Goal: Contribute content: Add original content to the website for others to see

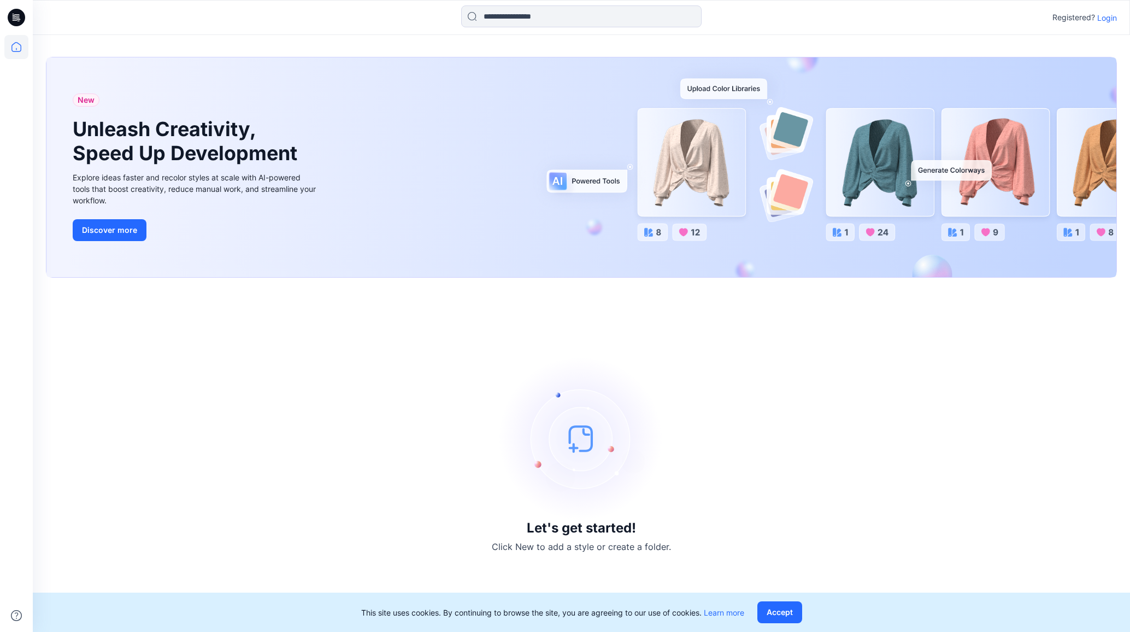
click at [1115, 14] on p "Login" at bounding box center [1107, 17] width 20 height 11
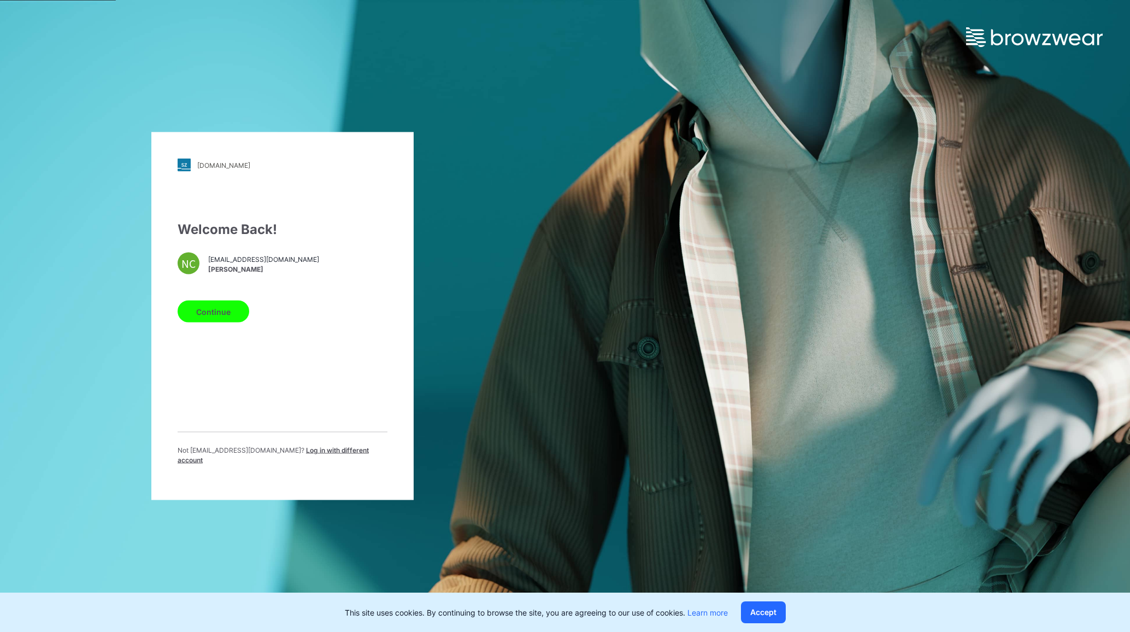
click at [216, 310] on button "Continue" at bounding box center [214, 312] width 72 height 22
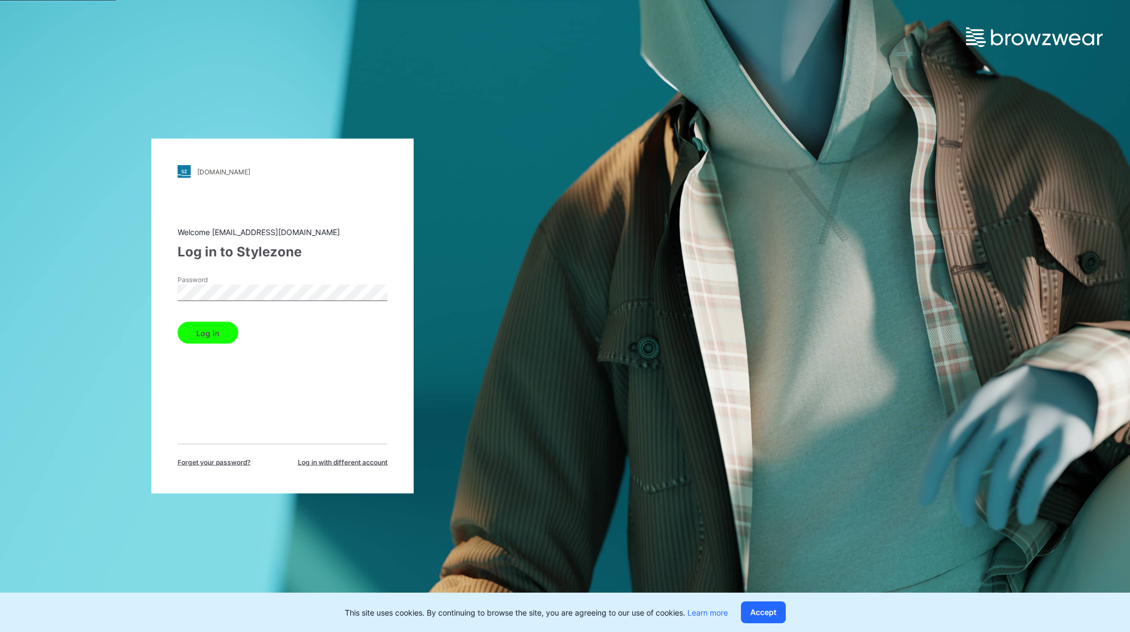
drag, startPoint x: 203, startPoint y: 334, endPoint x: 197, endPoint y: 334, distance: 5.5
click at [202, 333] on button "Log in" at bounding box center [208, 333] width 61 height 22
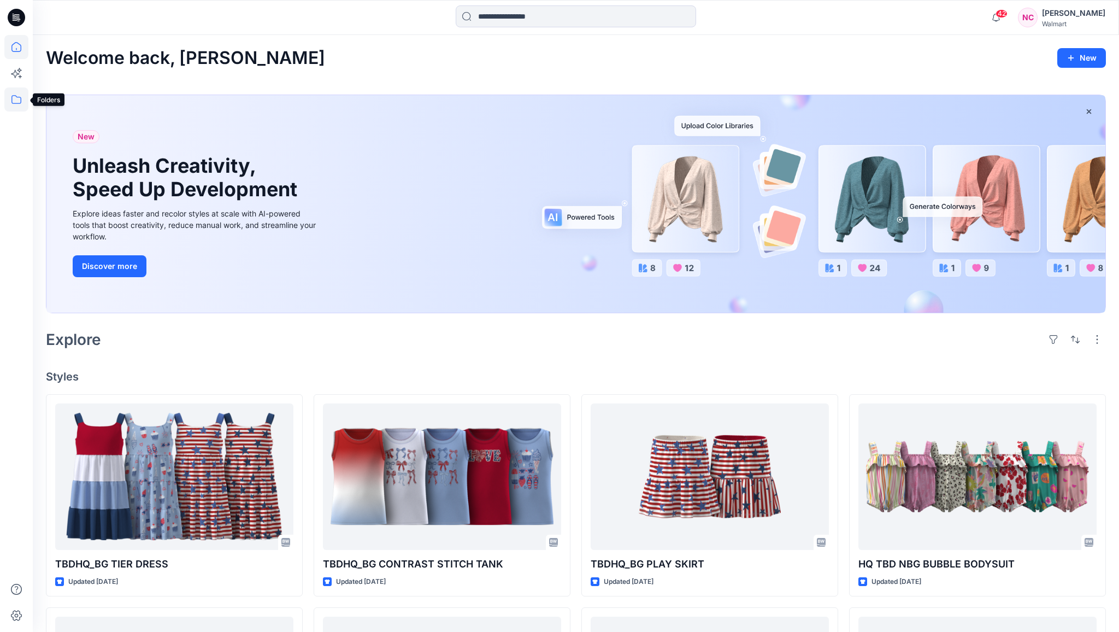
click at [15, 99] on icon at bounding box center [16, 99] width 24 height 24
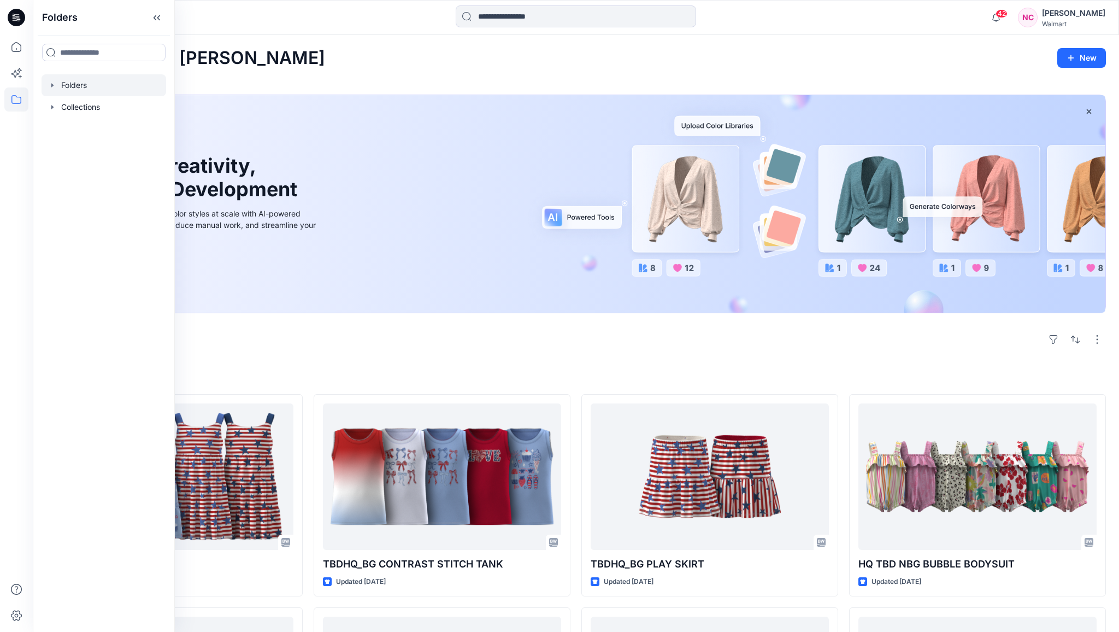
click at [65, 84] on div at bounding box center [104, 85] width 125 height 22
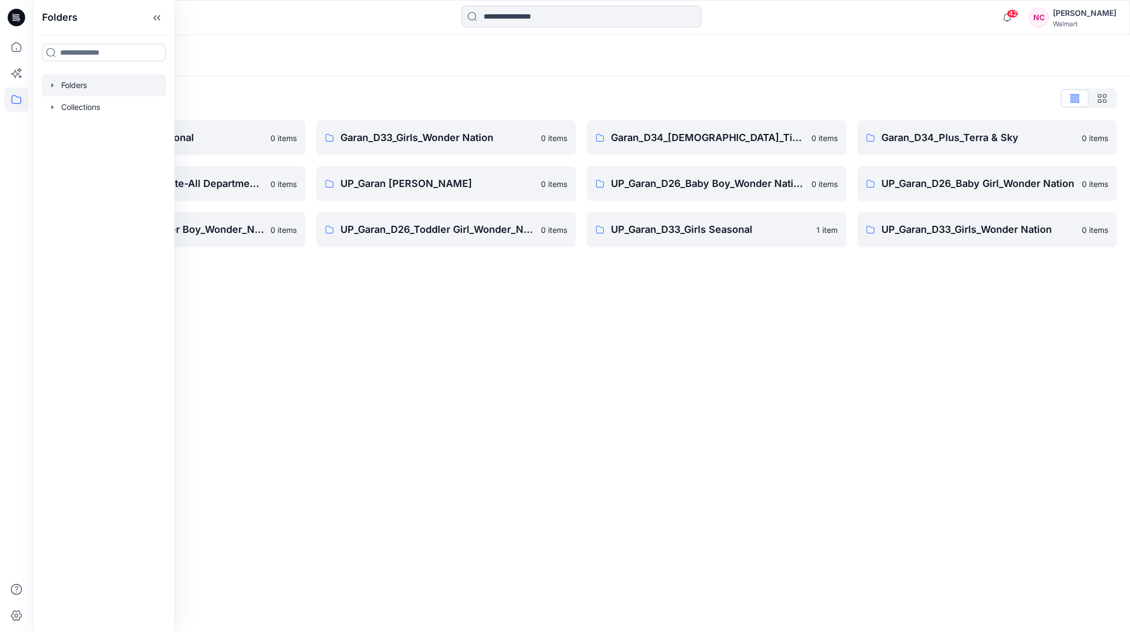
click at [502, 392] on div "Folders Folders List Garan_D33_Girls Seasonal 0 items Garan_Way to Celebrate-Al…" at bounding box center [581, 333] width 1097 height 597
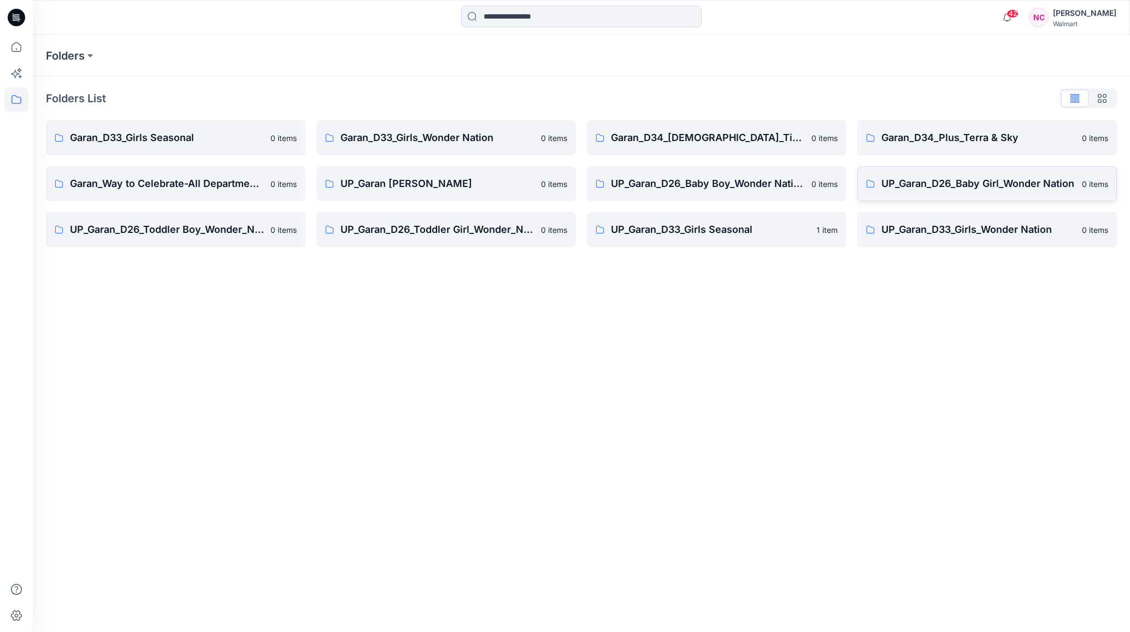
click at [938, 192] on link "UP_Garan_D26_Baby Girl_Wonder Nation 0 items" at bounding box center [988, 183] width 260 height 35
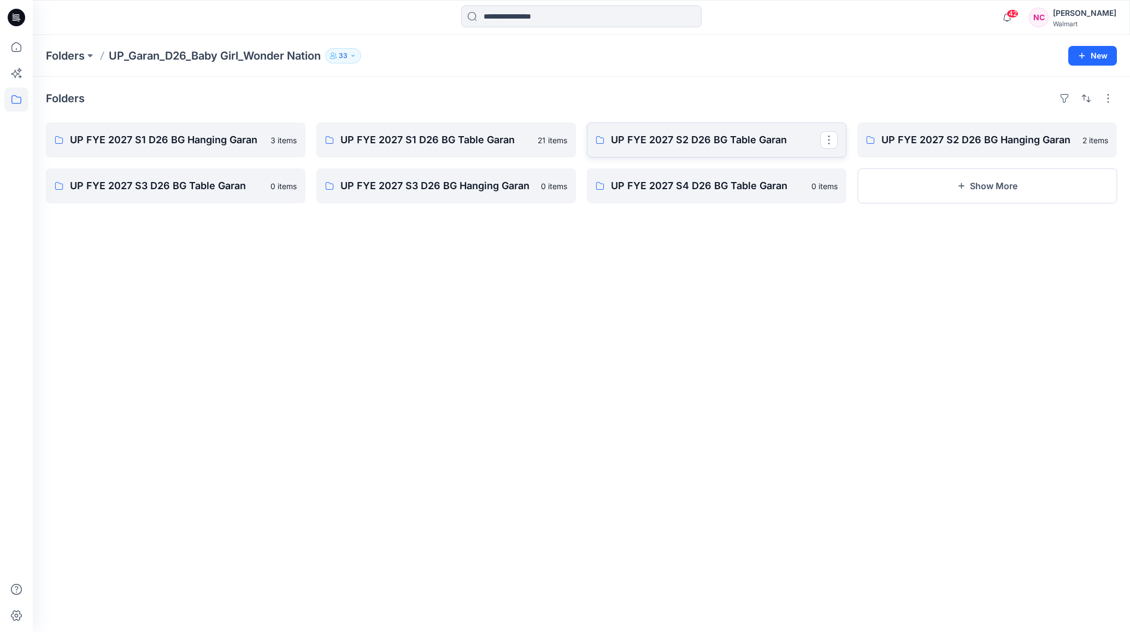
click at [730, 145] on p "UP FYE 2027 S2 D26 BG Table Garan" at bounding box center [715, 139] width 209 height 15
click at [982, 143] on p "UP FYE 2027 S2 D26 BG Hanging Garan" at bounding box center [986, 139] width 209 height 15
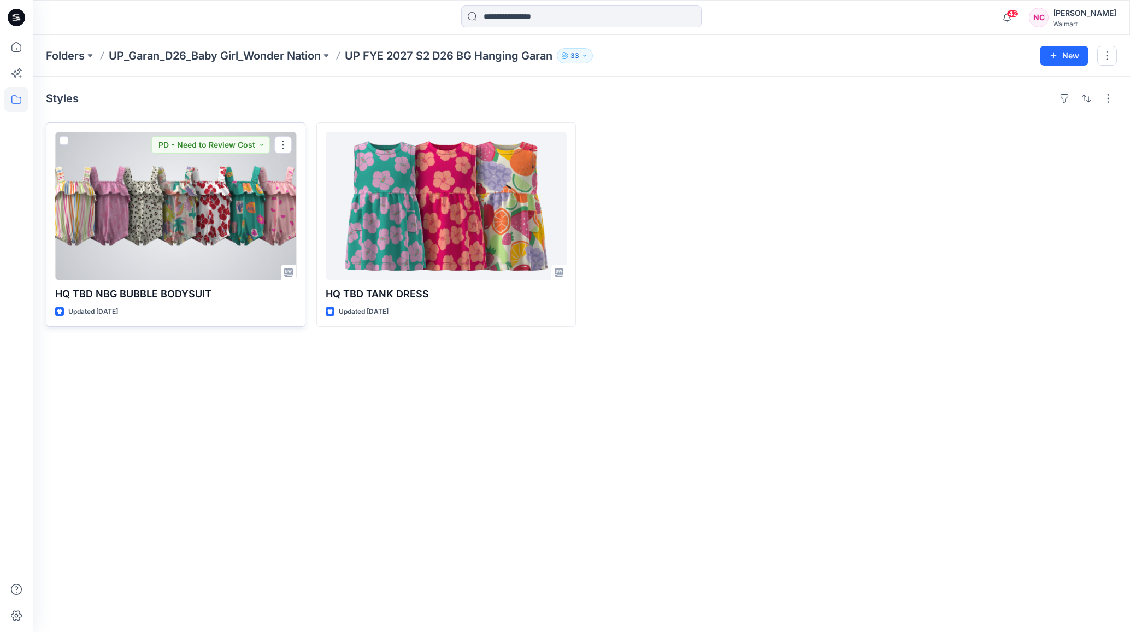
click at [218, 215] on div at bounding box center [175, 206] width 241 height 148
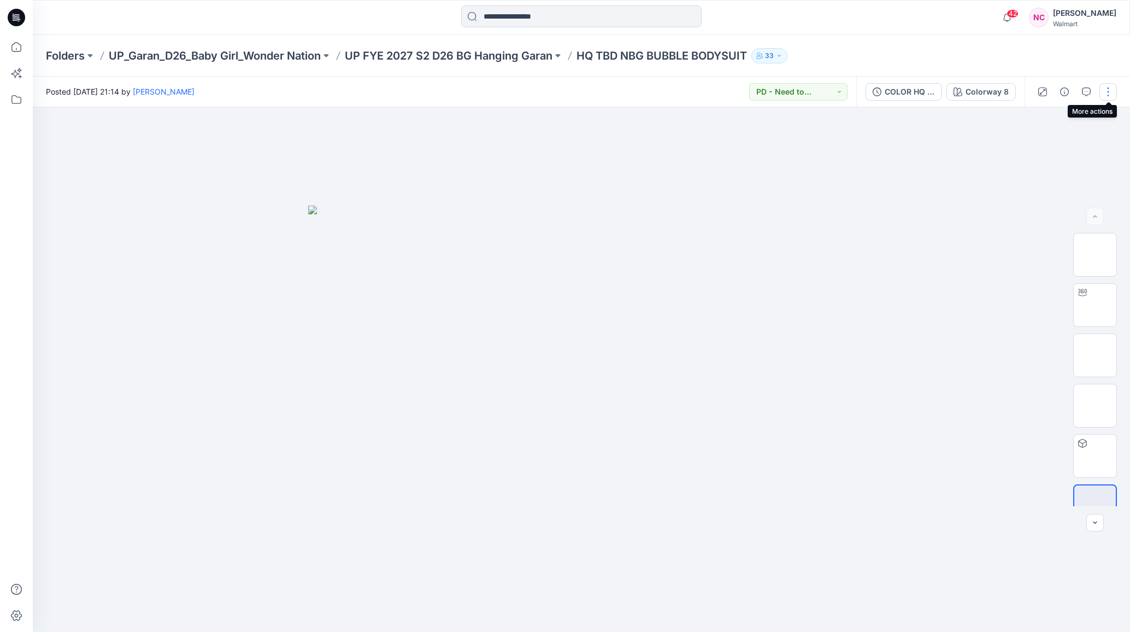
click at [1107, 92] on button "button" at bounding box center [1108, 91] width 17 height 17
click at [1026, 148] on icon "button" at bounding box center [1023, 148] width 9 height 9
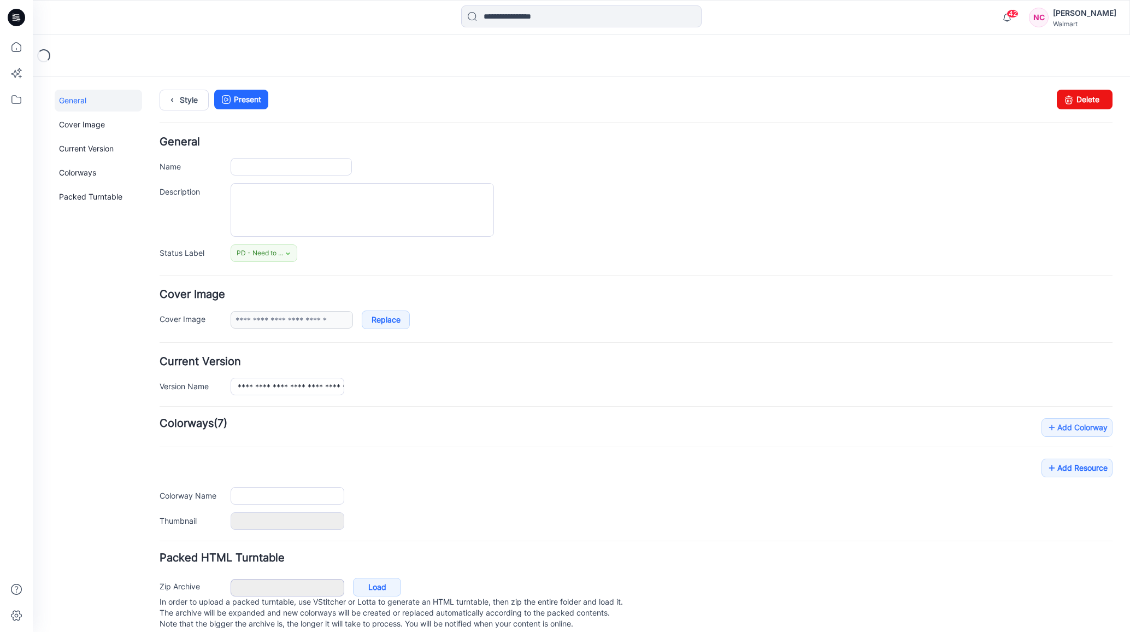
type input "**********"
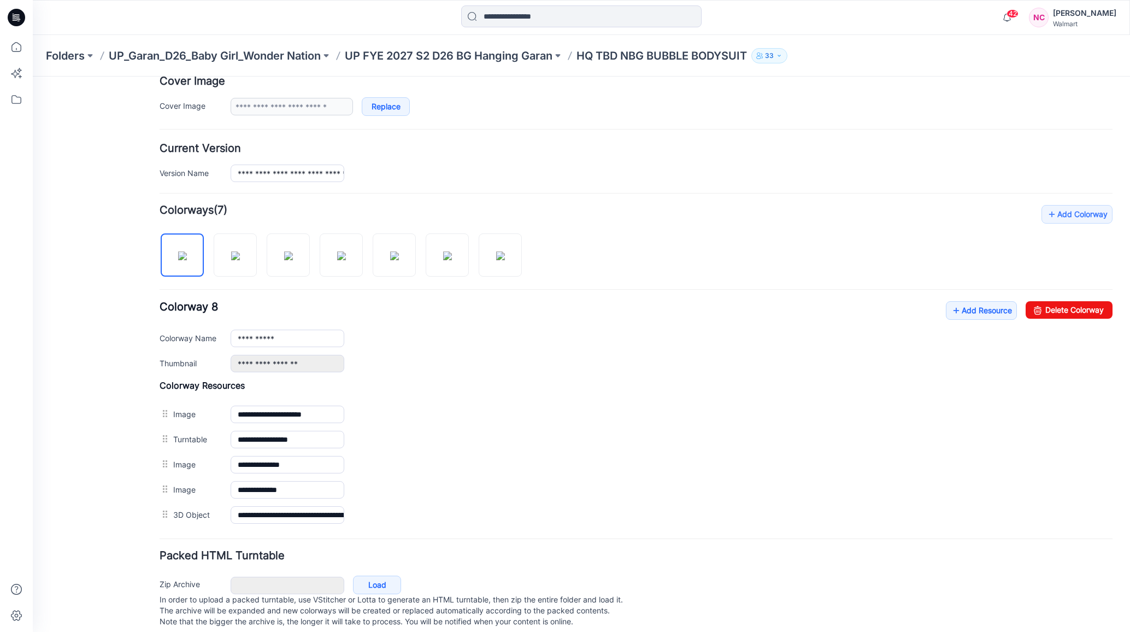
scroll to position [229, 0]
